Goal: Task Accomplishment & Management: Manage account settings

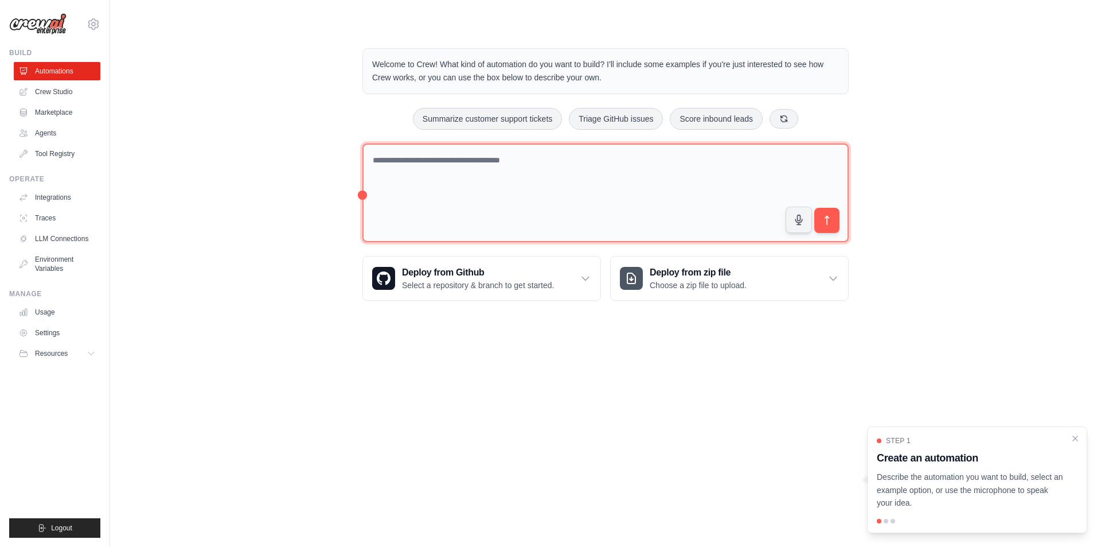
click at [420, 186] on textarea at bounding box center [605, 192] width 486 height 99
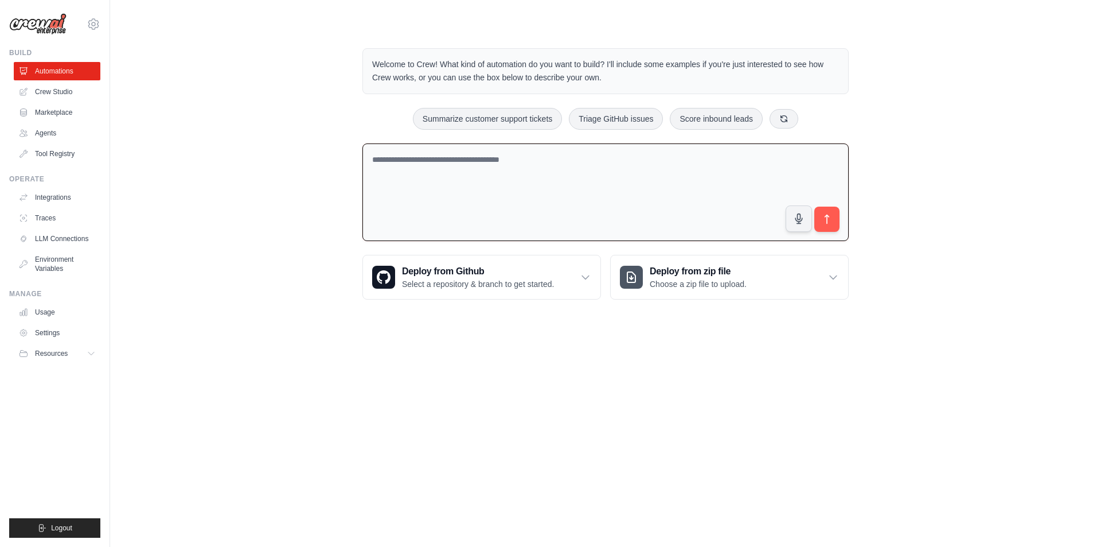
click at [491, 374] on body "[EMAIL_ADDRESS][DOMAIN_NAME] Settings Build Automations Crew Studio" at bounding box center [550, 273] width 1101 height 547
click at [517, 239] on textarea at bounding box center [605, 192] width 486 height 98
click at [62, 82] on ul "Automations Crew Studio Marketplace Agents Tool Registry" at bounding box center [57, 112] width 87 height 101
click at [63, 91] on link "Crew Studio" at bounding box center [58, 92] width 87 height 18
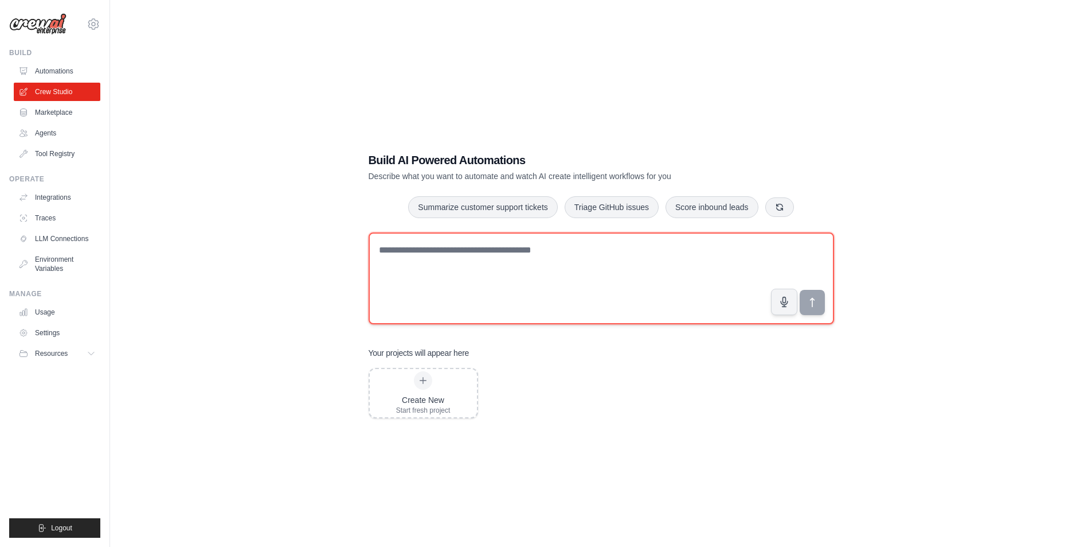
click at [400, 288] on textarea at bounding box center [602, 278] width 466 height 92
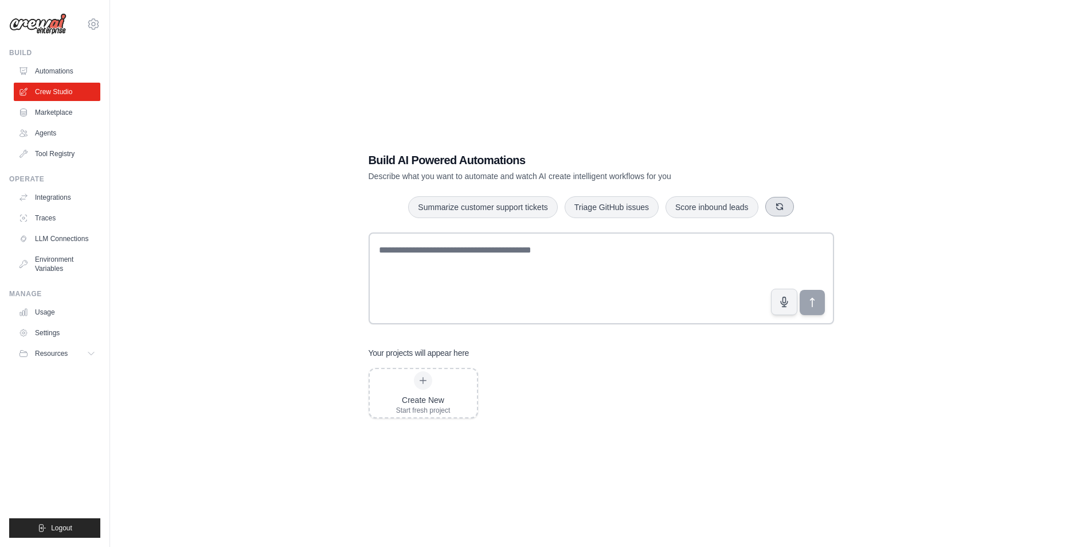
click at [778, 216] on button "button" at bounding box center [780, 206] width 29 height 19
click at [798, 205] on icon "button" at bounding box center [797, 206] width 9 height 9
click at [44, 329] on link "Settings" at bounding box center [58, 332] width 87 height 18
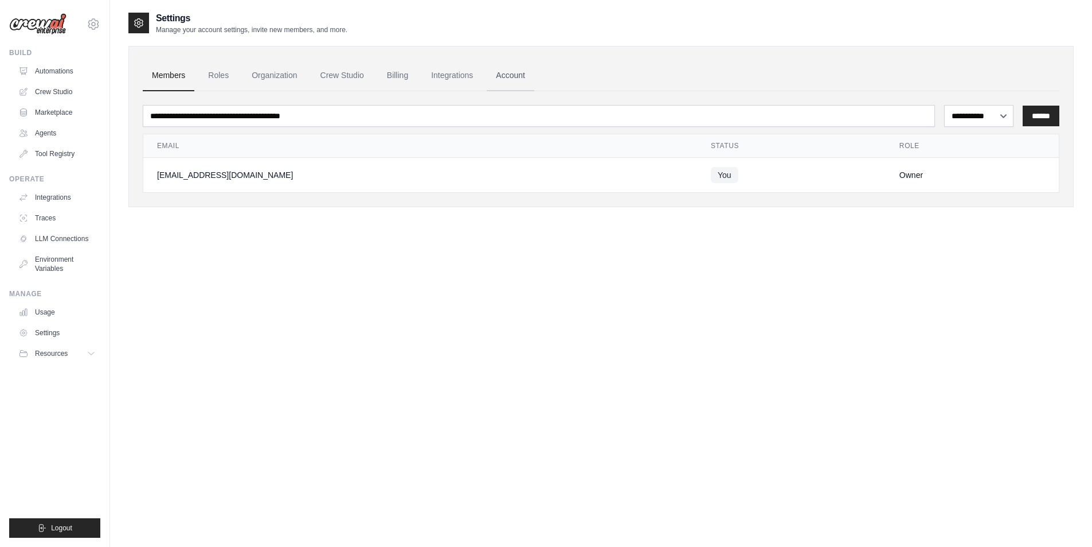
click at [495, 78] on link "Account" at bounding box center [511, 75] width 48 height 31
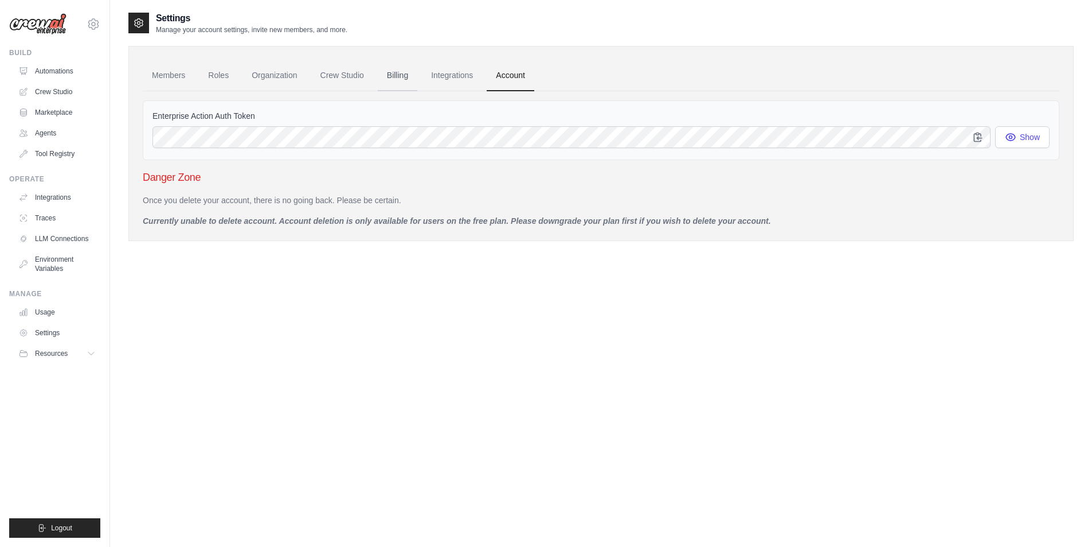
click at [414, 68] on link "Billing" at bounding box center [398, 75] width 40 height 31
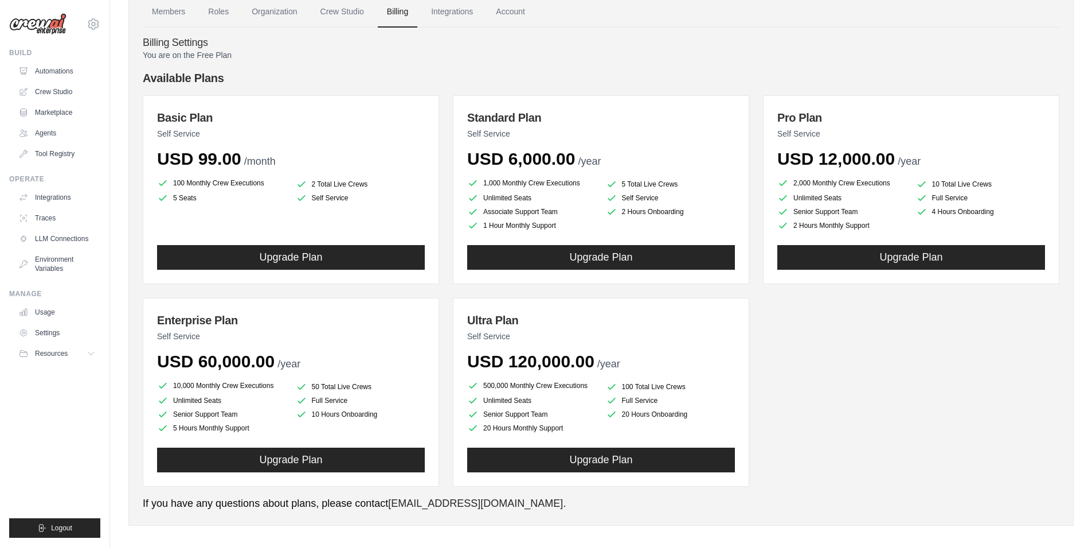
scroll to position [40, 0]
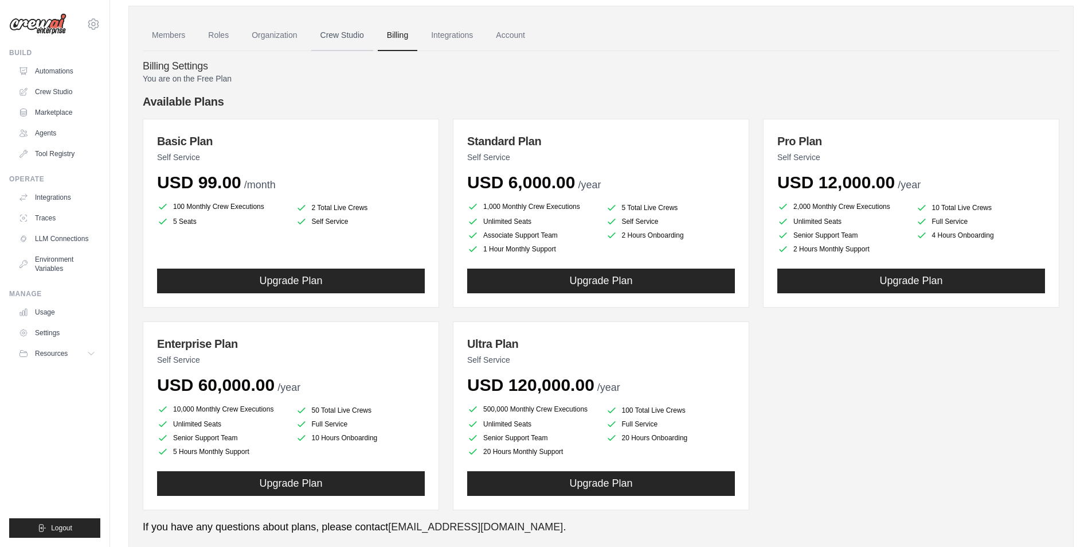
click at [341, 37] on link "Crew Studio" at bounding box center [342, 35] width 62 height 31
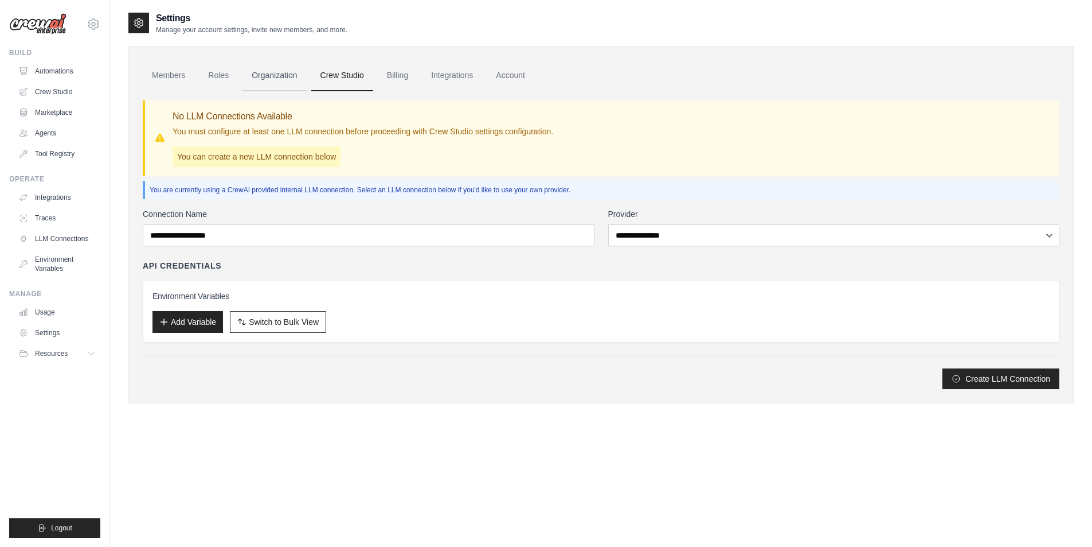
click at [283, 73] on link "Organization" at bounding box center [275, 75] width 64 height 31
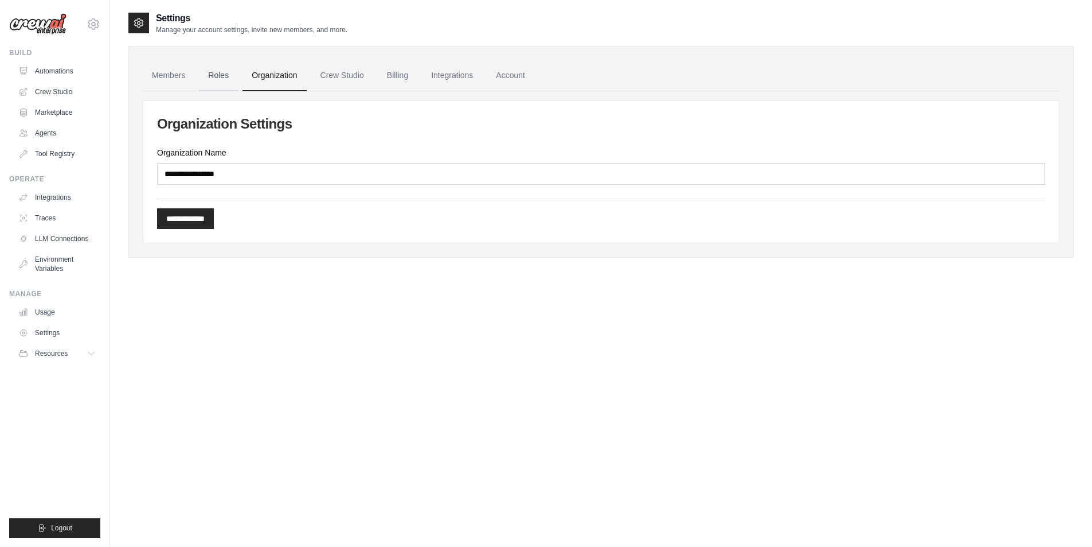
click at [211, 75] on link "Roles" at bounding box center [218, 75] width 39 height 31
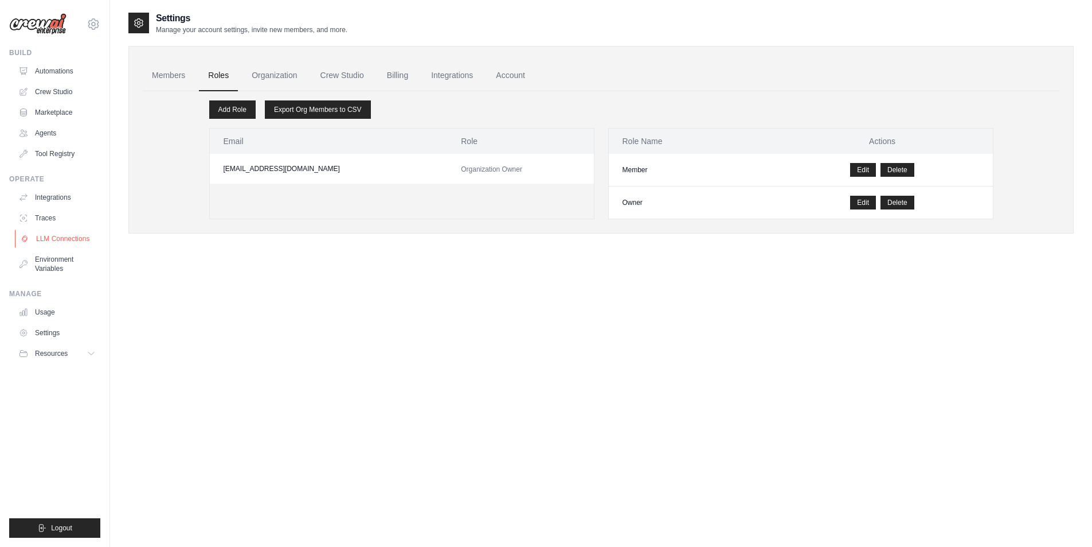
click at [48, 241] on link "LLM Connections" at bounding box center [58, 238] width 87 height 18
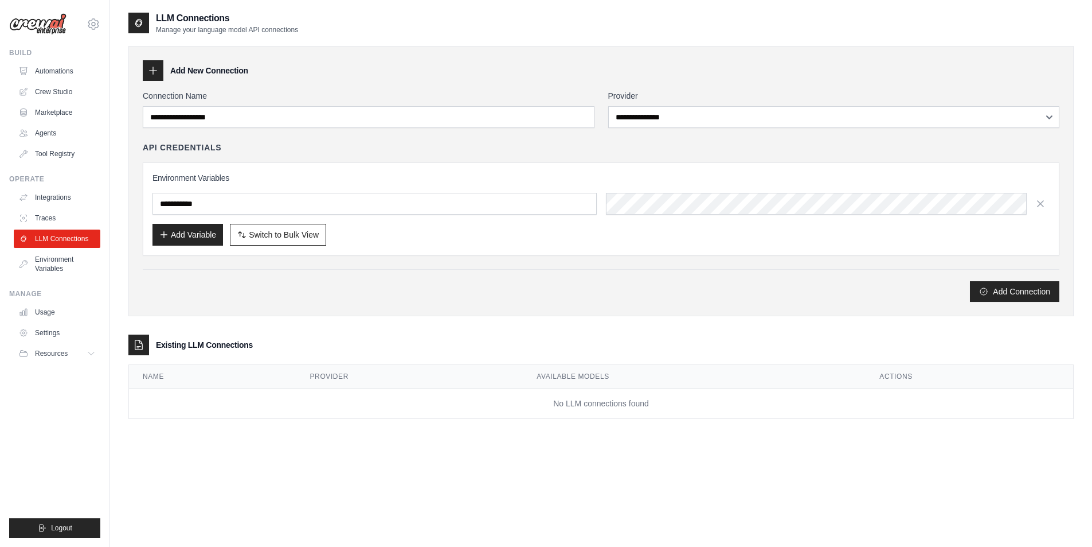
click at [53, 263] on link "Environment Variables" at bounding box center [57, 264] width 87 height 28
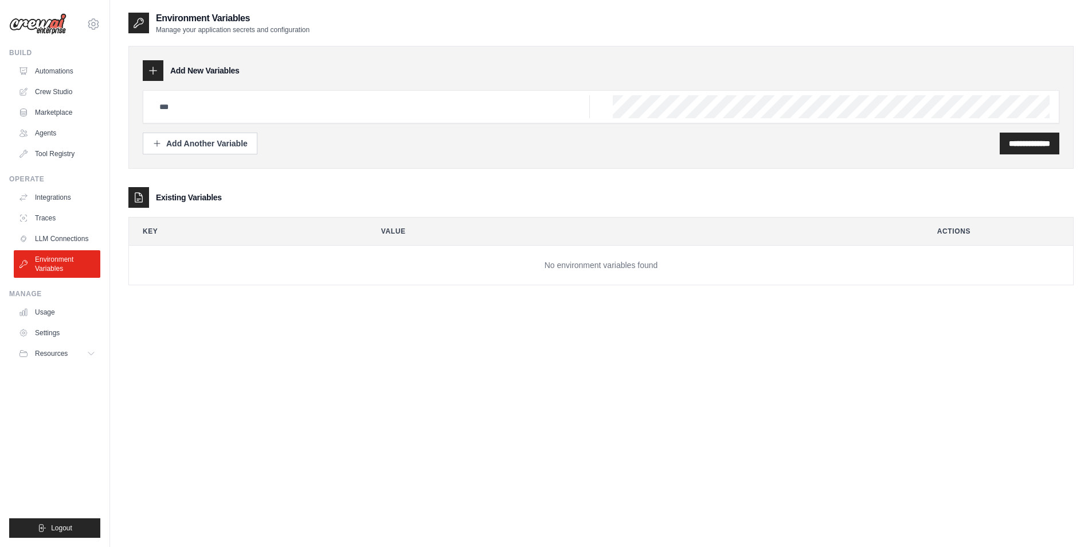
click at [46, 208] on ul "Integrations Traces LLM Connections Environment Variables" at bounding box center [57, 232] width 87 height 89
click at [48, 218] on link "Traces" at bounding box center [58, 218] width 87 height 18
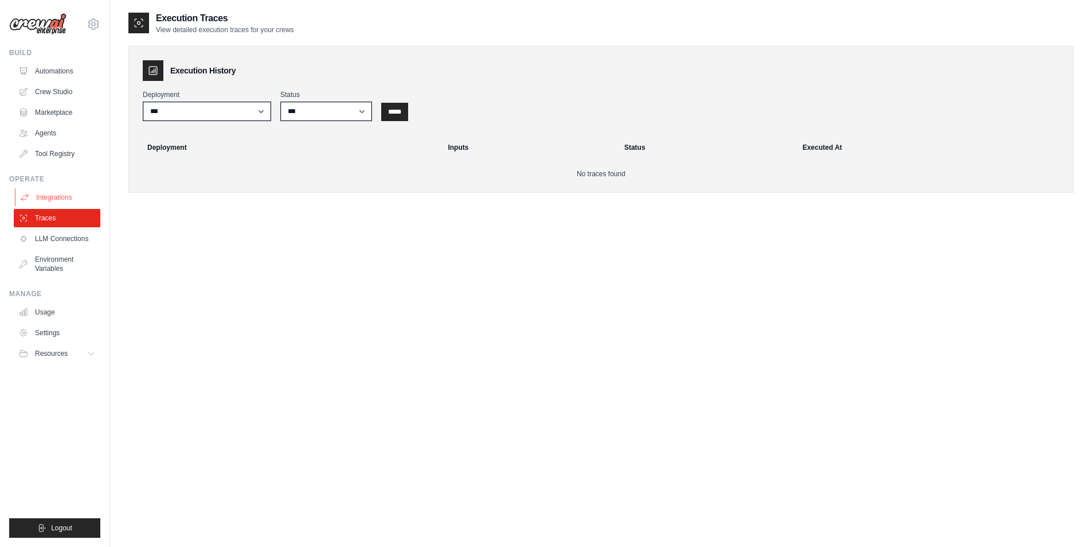
click at [62, 198] on link "Integrations" at bounding box center [58, 197] width 87 height 18
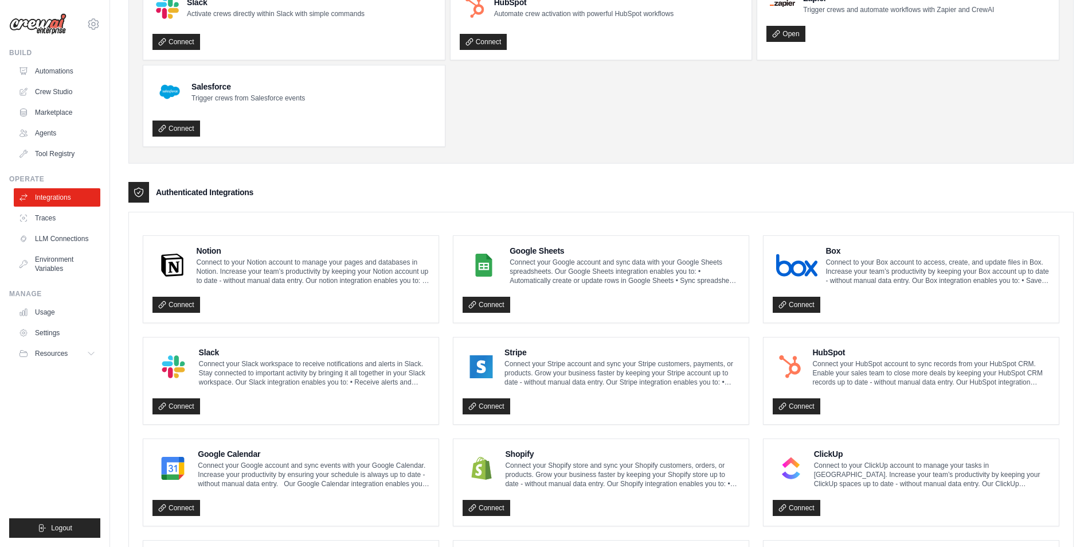
scroll to position [92, 0]
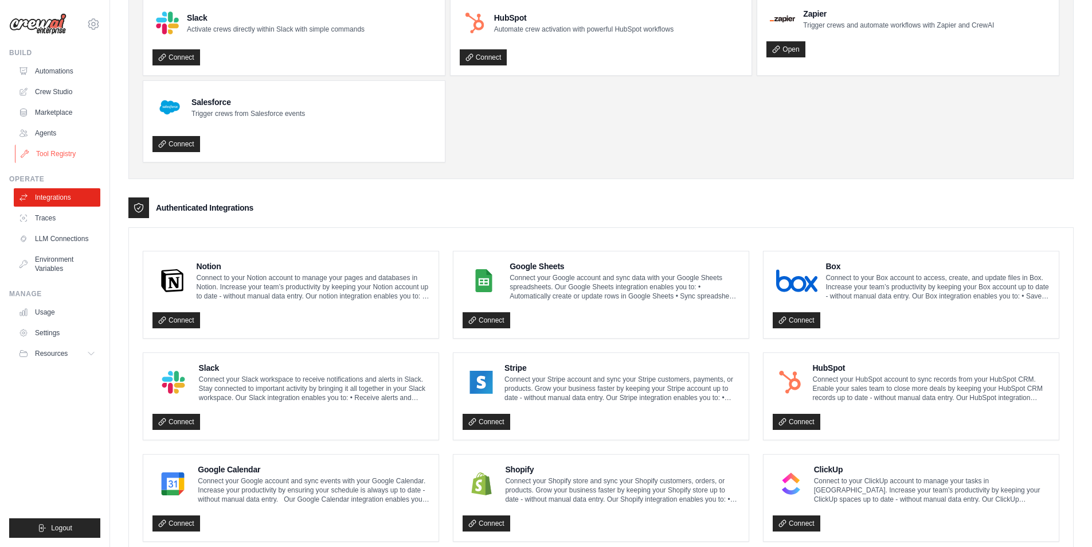
click at [22, 152] on icon at bounding box center [24, 153] width 9 height 9
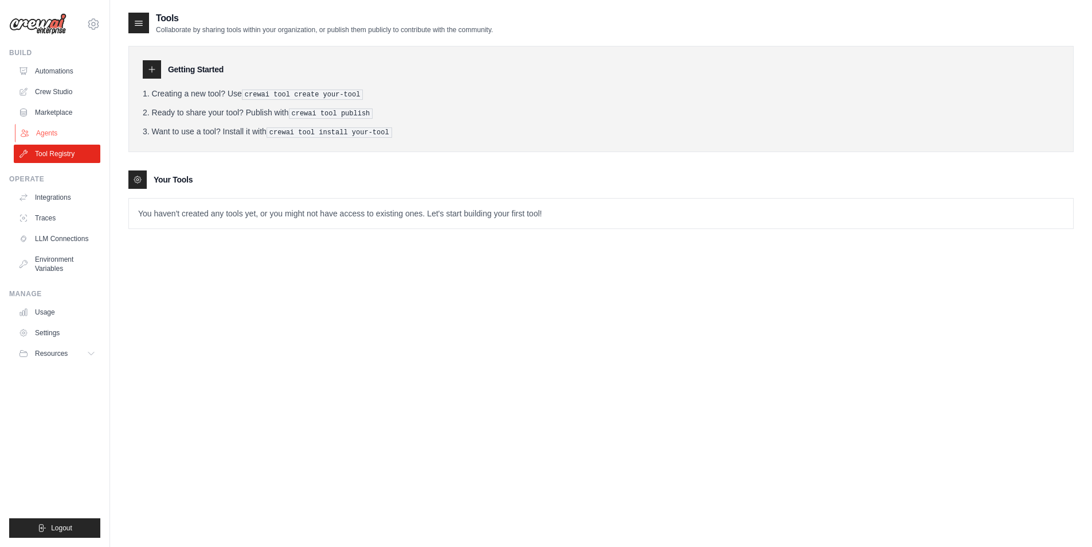
click at [37, 135] on link "Agents" at bounding box center [58, 133] width 87 height 18
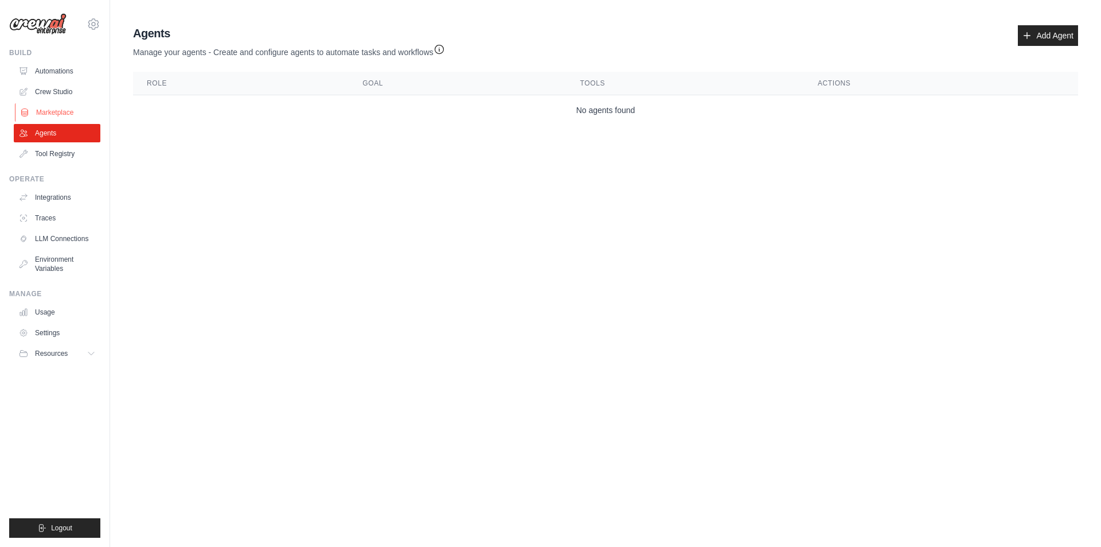
click at [43, 111] on link "Marketplace" at bounding box center [58, 112] width 87 height 18
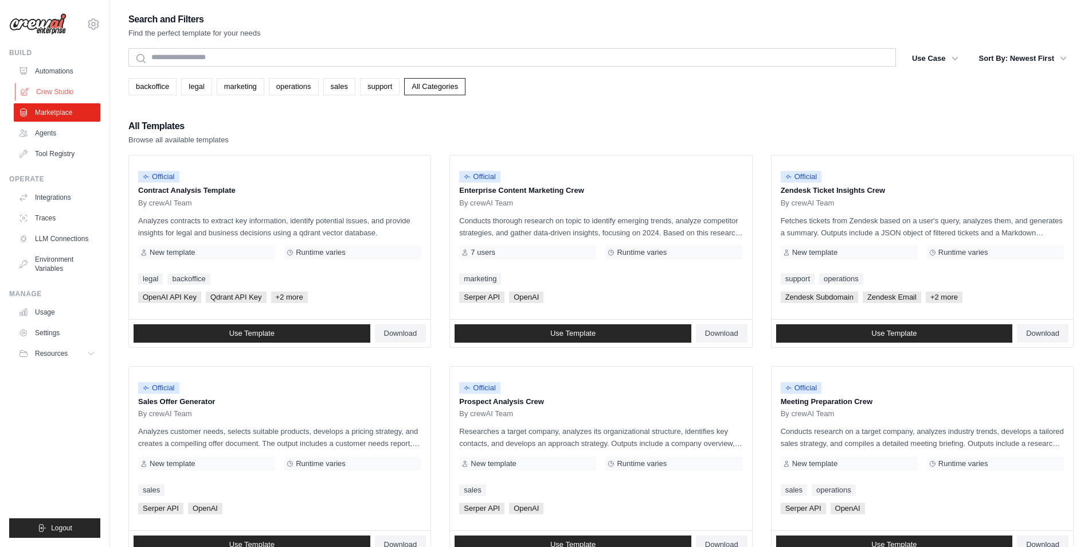
click at [59, 96] on link "Crew Studio" at bounding box center [58, 92] width 87 height 18
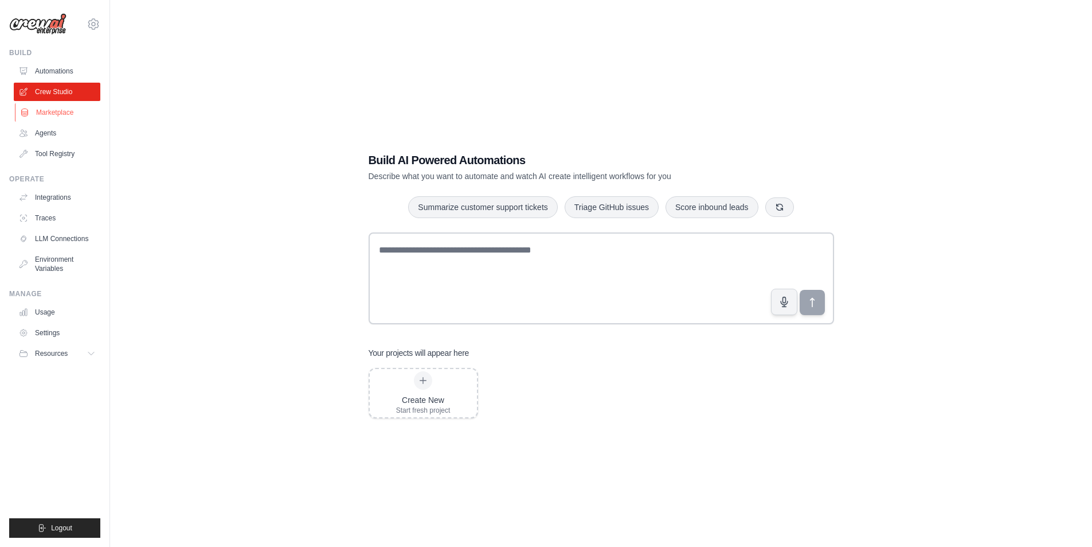
click at [74, 114] on link "Marketplace" at bounding box center [58, 112] width 87 height 18
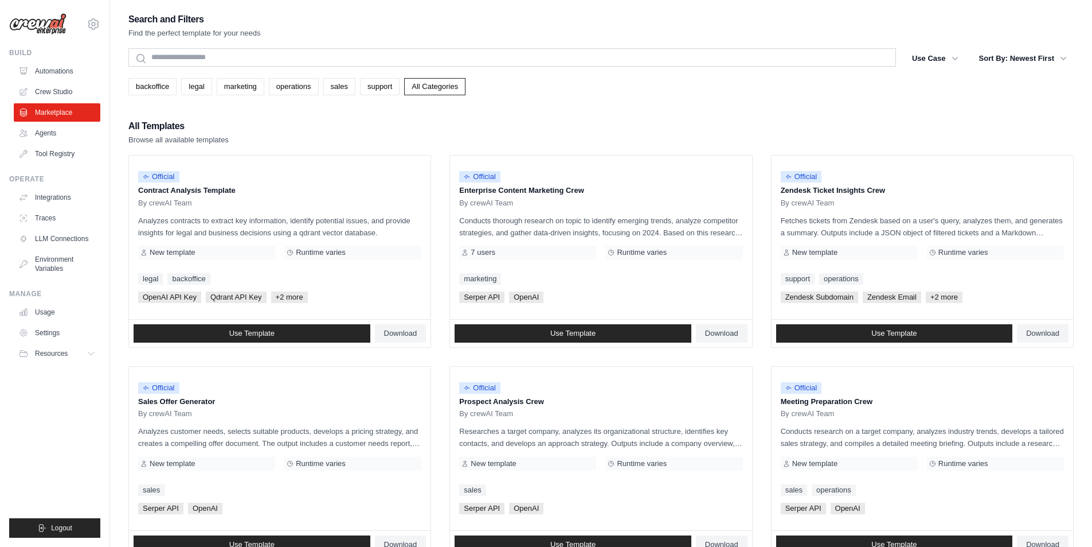
drag, startPoint x: 1033, startPoint y: 2, endPoint x: 780, endPoint y: 37, distance: 255.3
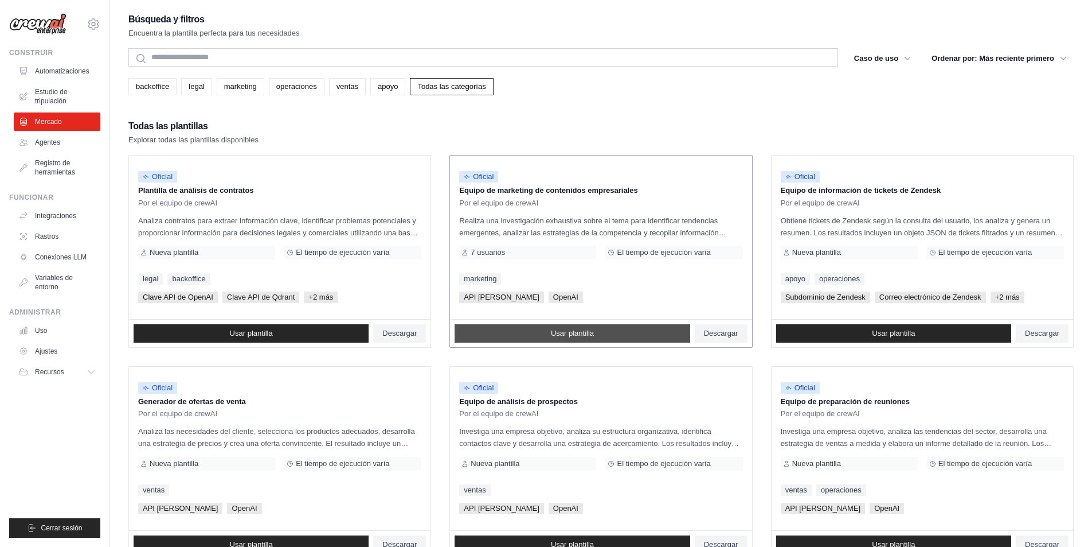
click at [613, 334] on link "Usar plantilla" at bounding box center [572, 333] width 235 height 18
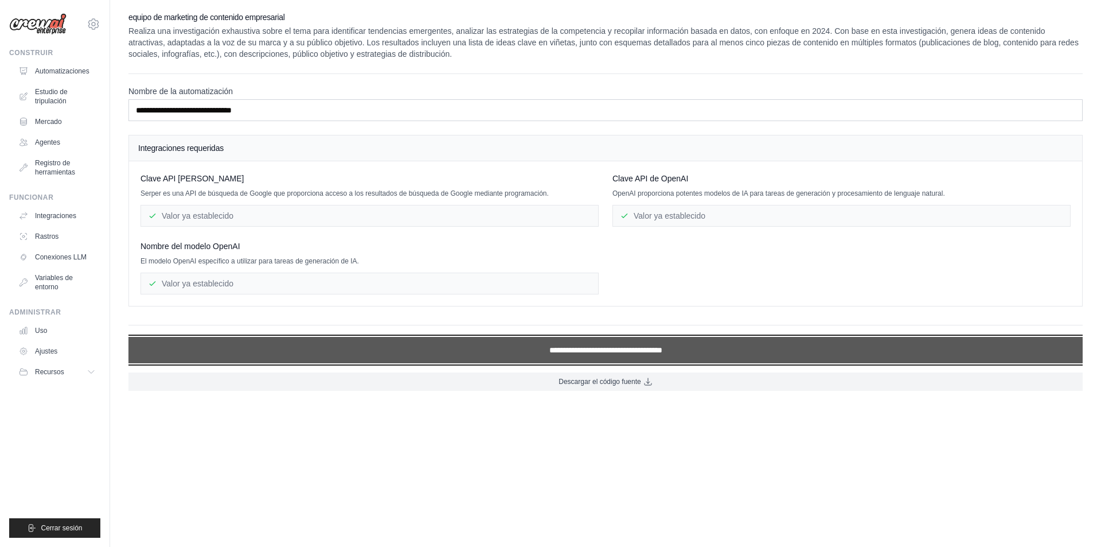
click at [594, 344] on input "**********" at bounding box center [605, 350] width 954 height 26
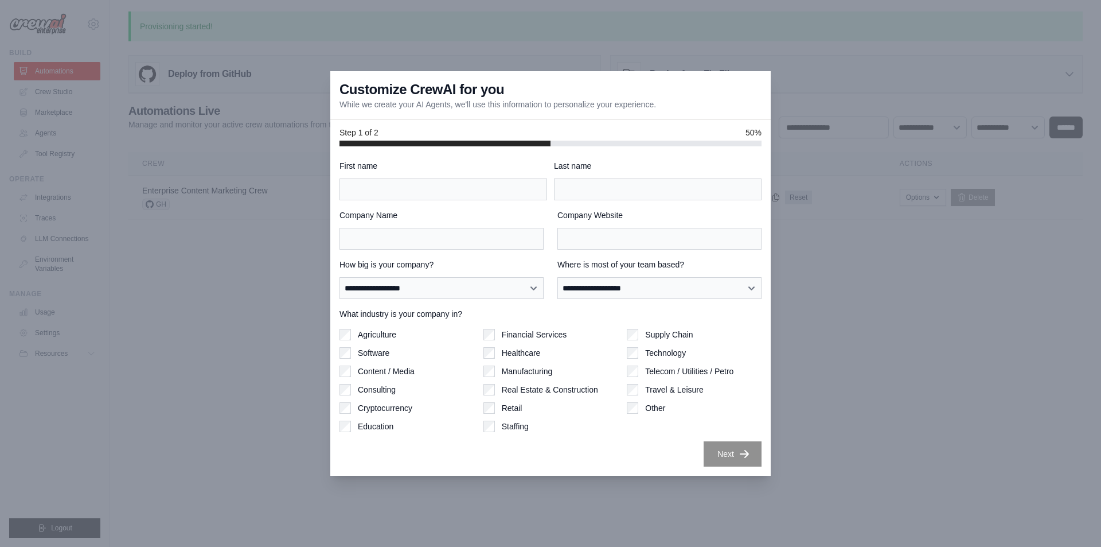
click at [918, 350] on div at bounding box center [550, 273] width 1101 height 547
click at [778, 75] on div at bounding box center [550, 273] width 1101 height 547
click at [245, 74] on div at bounding box center [550, 273] width 1101 height 547
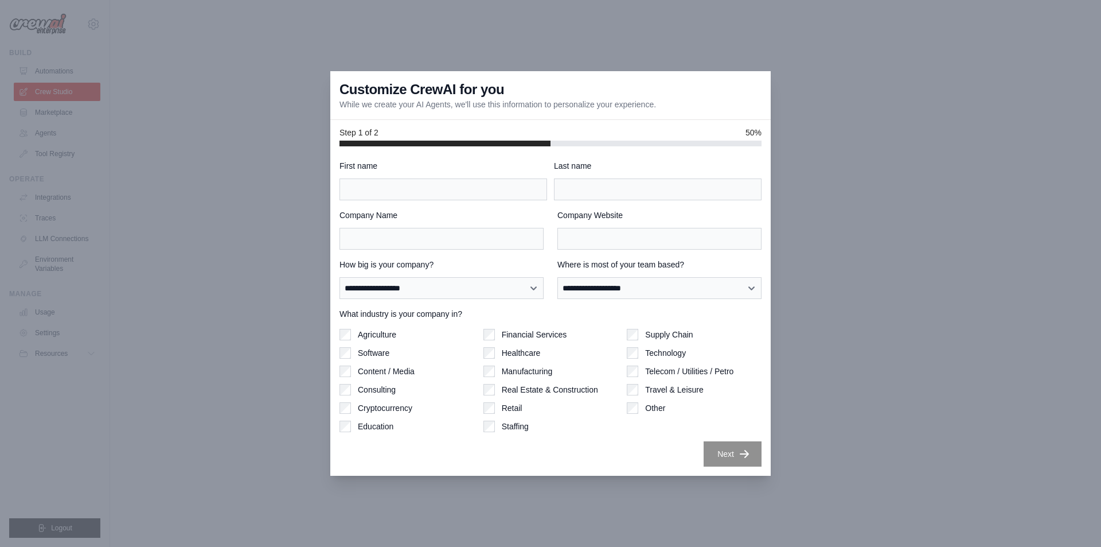
click at [836, 174] on div at bounding box center [550, 273] width 1101 height 547
click at [836, 175] on div at bounding box center [550, 273] width 1101 height 547
click at [300, 174] on div at bounding box center [550, 273] width 1101 height 547
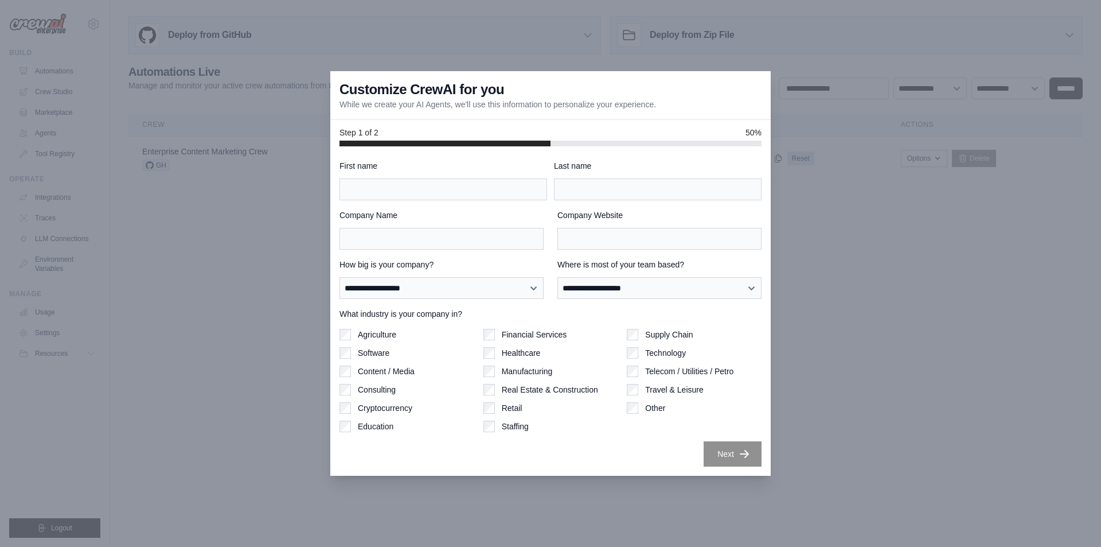
click at [241, 344] on div at bounding box center [550, 273] width 1101 height 547
click at [443, 188] on input "First name" at bounding box center [444, 189] width 208 height 22
type input "*****"
type input "*"
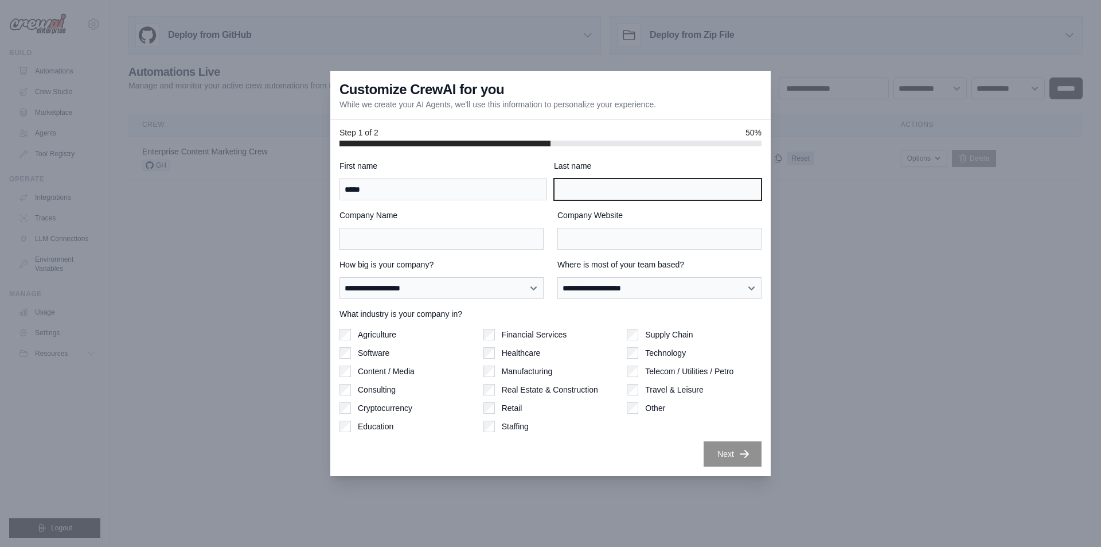
type input "*"
type input "*****"
click at [212, 177] on div at bounding box center [550, 273] width 1101 height 547
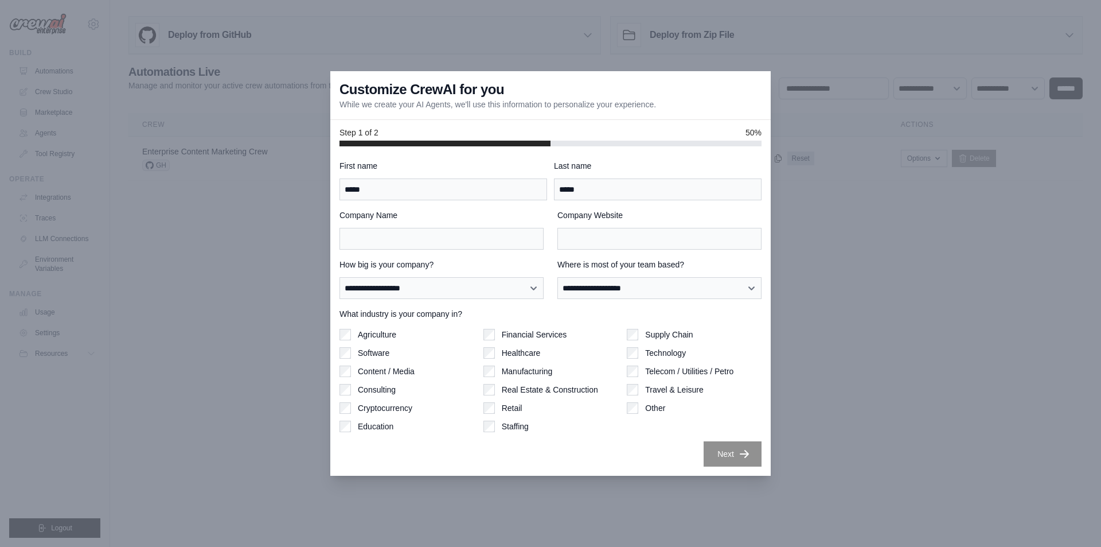
click at [212, 177] on div at bounding box center [550, 273] width 1101 height 547
